Goal: Find specific fact: Find specific fact

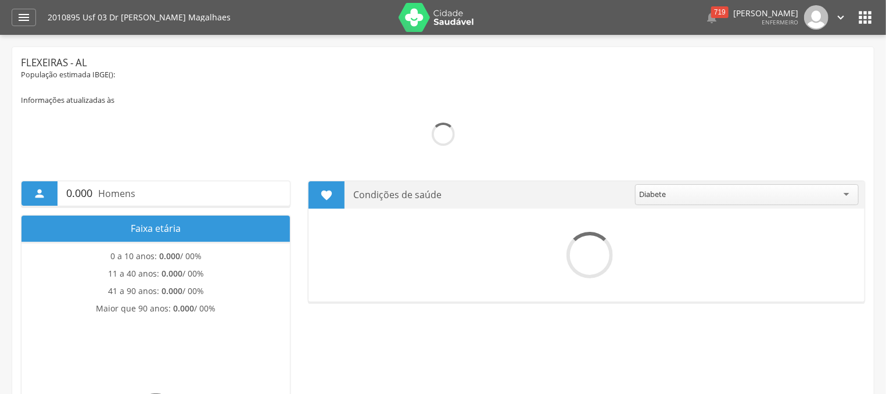
click at [23, 20] on icon "" at bounding box center [24, 17] width 14 height 14
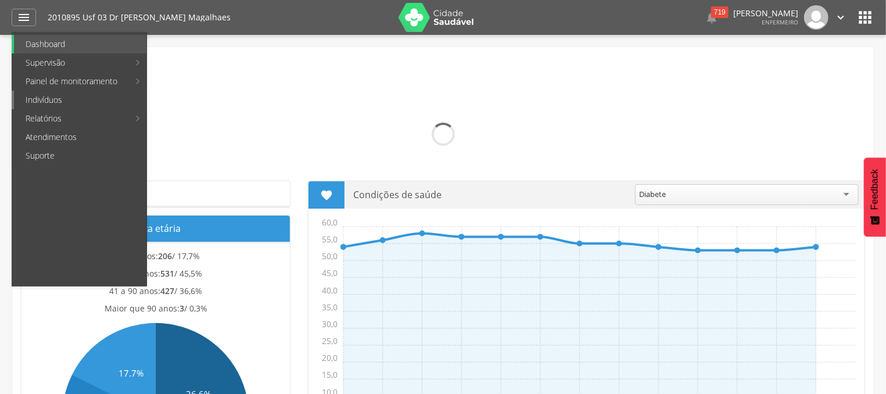
click at [44, 100] on link "Indivíduos" at bounding box center [80, 100] width 132 height 19
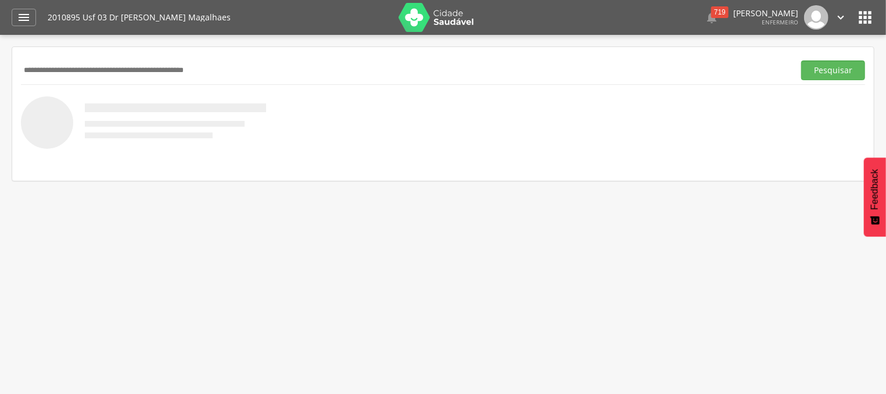
click at [94, 69] on input "text" at bounding box center [405, 70] width 769 height 20
click at [819, 74] on button "Pesquisar" at bounding box center [833, 70] width 64 height 20
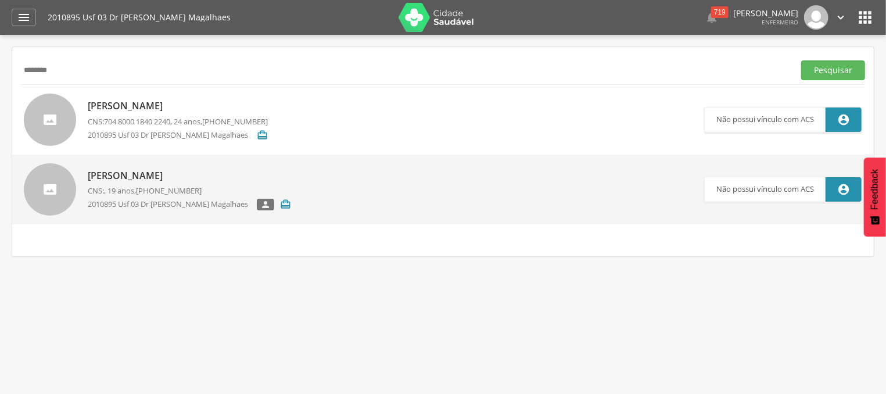
click at [41, 68] on input "********" at bounding box center [405, 70] width 769 height 20
type input "********"
click at [834, 73] on button "Pesquisar" at bounding box center [833, 70] width 64 height 20
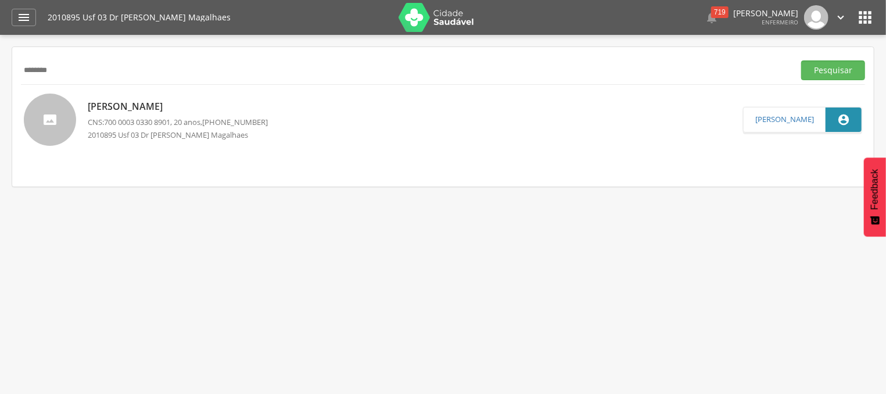
click at [201, 123] on p "CNS: 700 0003 0330 8901 , 20 anos, [PHONE_NUMBER]" at bounding box center [178, 122] width 180 height 11
type input "**********"
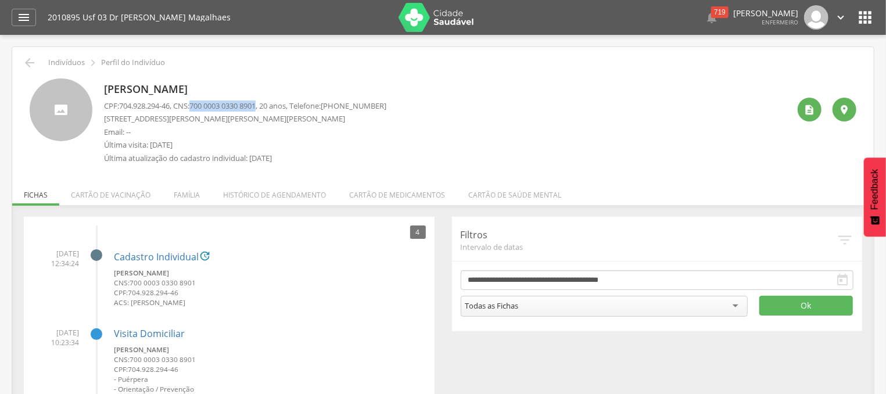
drag, startPoint x: 199, startPoint y: 104, endPoint x: 268, endPoint y: 107, distance: 68.6
click at [256, 107] on span "700 0003 0330 8901" at bounding box center [222, 106] width 66 height 10
copy span "700 0003 0330 8901"
click at [191, 199] on li "Família" at bounding box center [186, 191] width 49 height 27
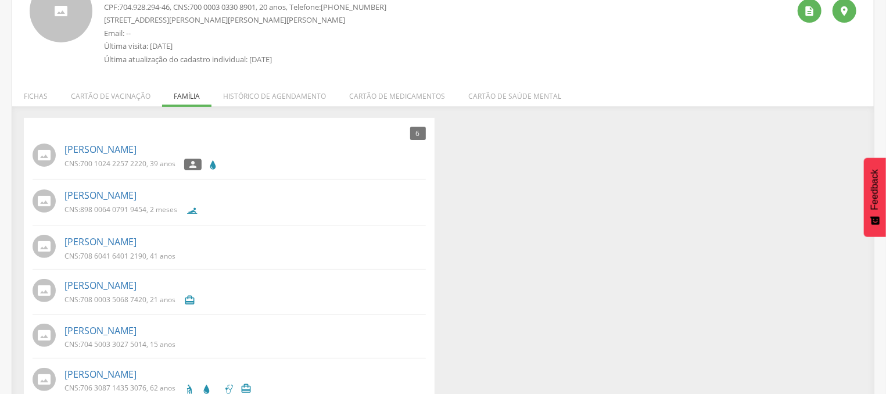
scroll to position [124, 0]
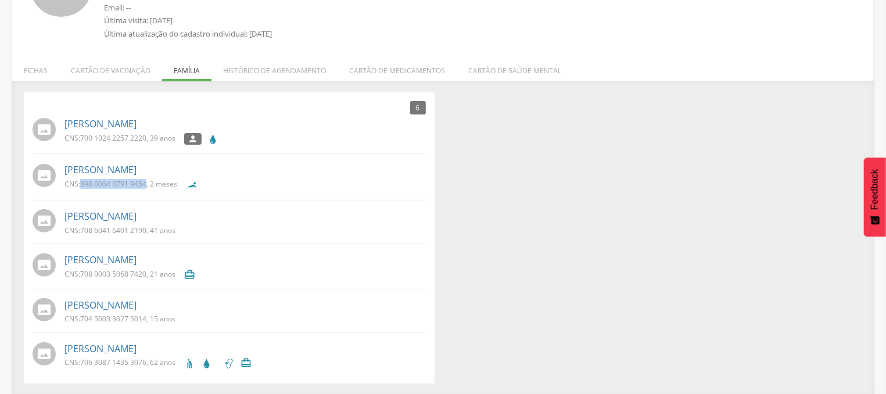
drag, startPoint x: 146, startPoint y: 184, endPoint x: 84, endPoint y: 180, distance: 62.8
click at [84, 180] on span "898 0064 0791 9454" at bounding box center [113, 184] width 66 height 10
copy span "898 0064 0791 9454"
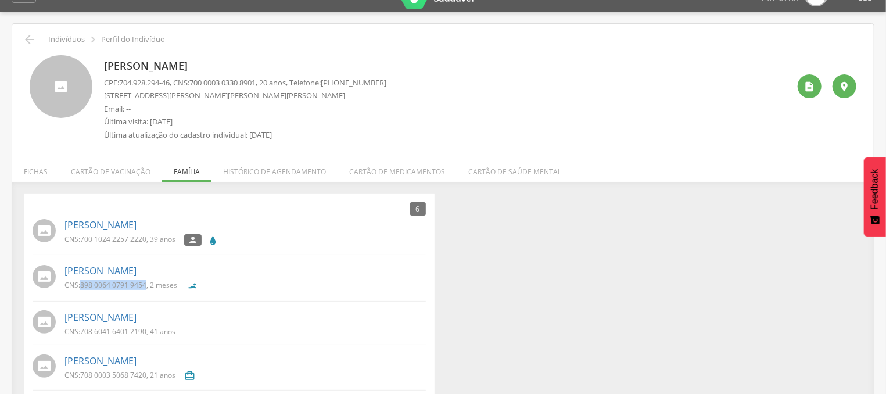
scroll to position [0, 0]
